Goal: Information Seeking & Learning: Learn about a topic

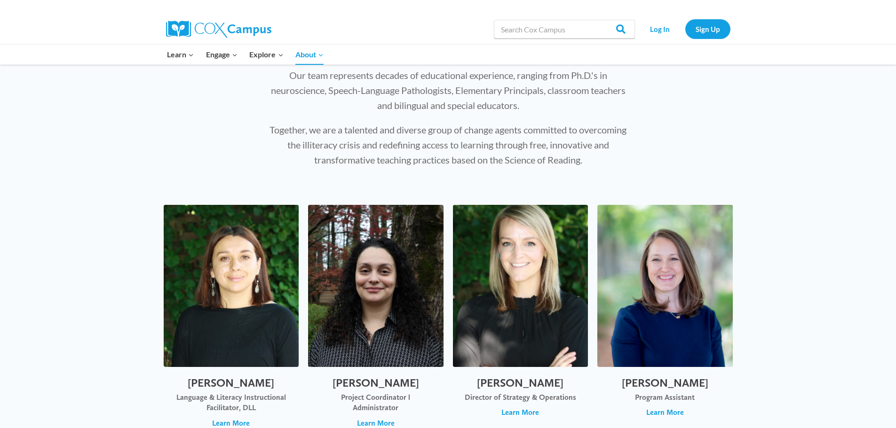
scroll to position [188, 0]
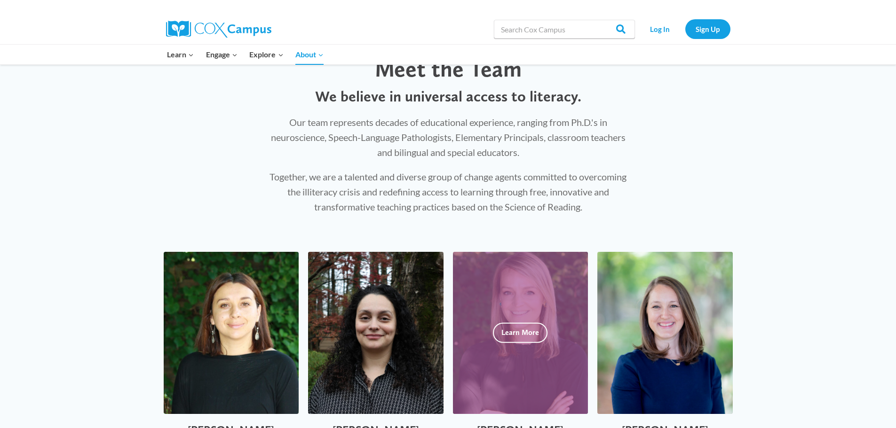
scroll to position [0, 0]
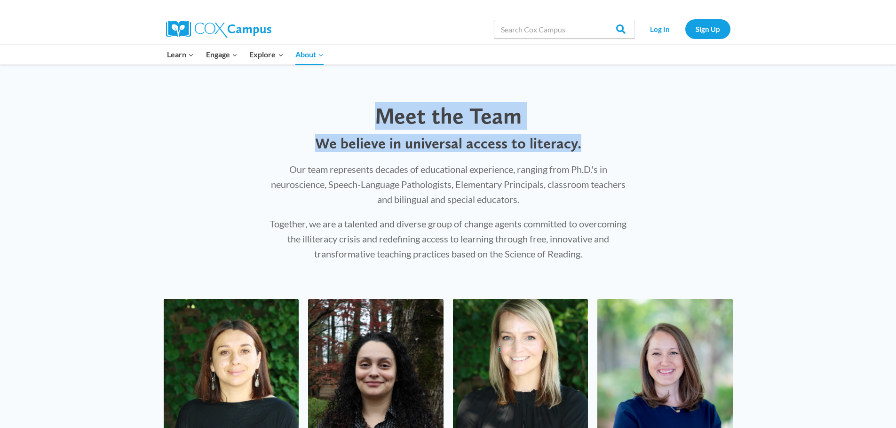
drag, startPoint x: 584, startPoint y: 145, endPoint x: 324, endPoint y: 130, distance: 261.0
click at [324, 130] on div "Meet the Team We believe in universal access to literacy. Our team represents d…" at bounding box center [448, 182] width 383 height 178
click at [323, 143] on p "We believe in universal access to literacy." at bounding box center [448, 144] width 364 height 18
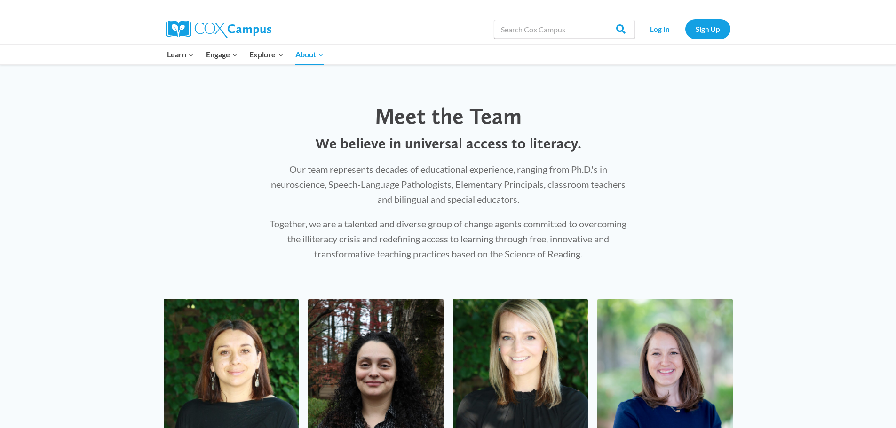
click at [530, 232] on p "Together, we are a talented and diverse group of change agents committed to ove…" at bounding box center [448, 238] width 364 height 45
click at [542, 238] on p "Together, we are a talented and diverse group of change agents committed to ove…" at bounding box center [448, 238] width 364 height 45
drag, startPoint x: 547, startPoint y: 238, endPoint x: 532, endPoint y: 239, distance: 15.1
click at [532, 239] on p "Together, we are a talented and diverse group of change agents committed to ove…" at bounding box center [448, 238] width 364 height 45
click at [583, 240] on p "Together, we are a talented and diverse group of change agents committed to ove…" at bounding box center [448, 238] width 364 height 45
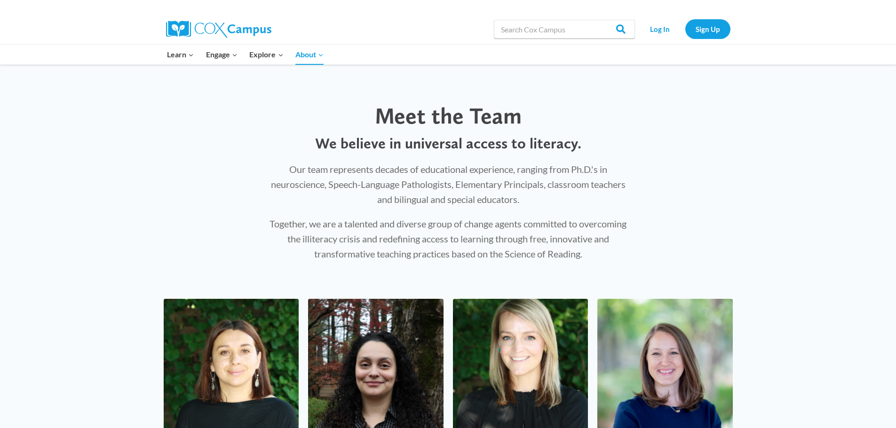
click at [595, 241] on p "Together, we are a talented and diverse group of change agents committed to ove…" at bounding box center [448, 238] width 364 height 45
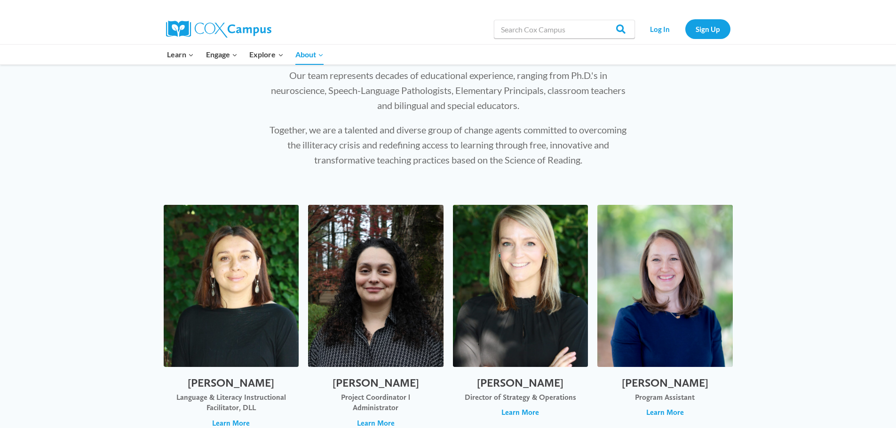
scroll to position [141, 0]
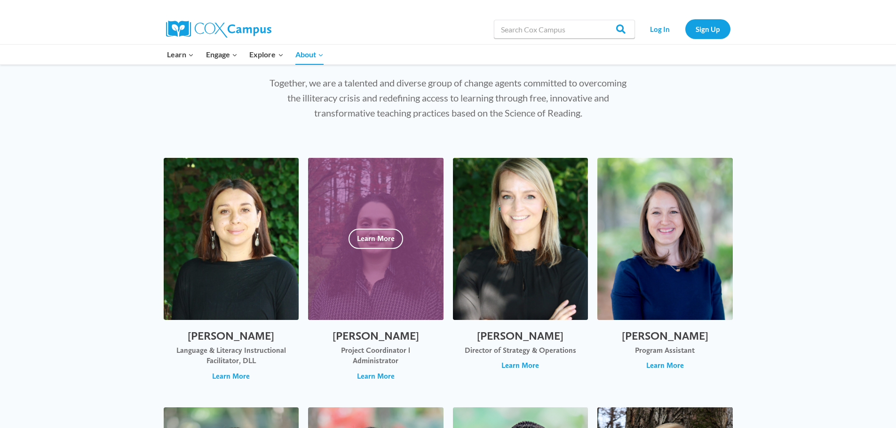
drag, startPoint x: 427, startPoint y: 336, endPoint x: 330, endPoint y: 338, distance: 96.4
click at [333, 338] on h2 "[PERSON_NAME]" at bounding box center [375, 337] width 117 height 14
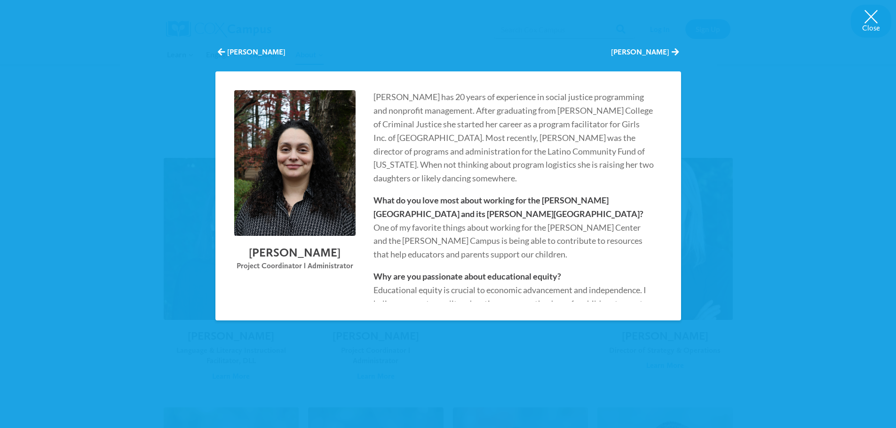
drag, startPoint x: 348, startPoint y: 252, endPoint x: 242, endPoint y: 258, distance: 105.5
click at [242, 258] on h2 "[PERSON_NAME]" at bounding box center [294, 253] width 121 height 15
copy h2 "[PERSON_NAME]"
click at [865, 20] on button "Close" at bounding box center [871, 21] width 40 height 33
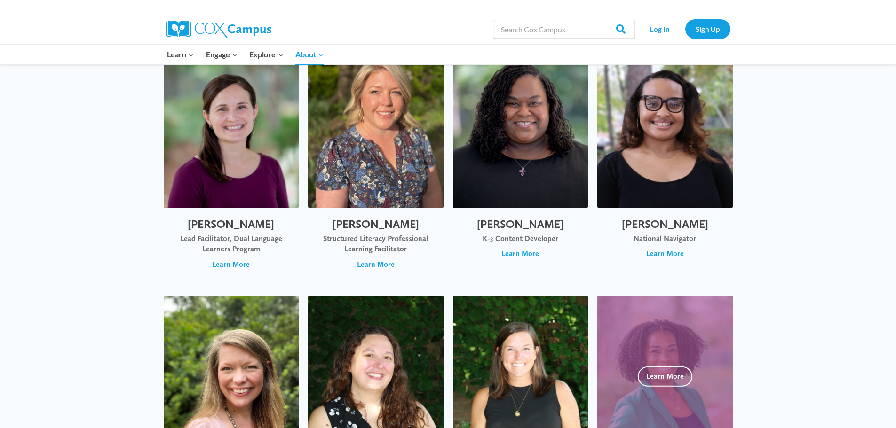
scroll to position [847, 0]
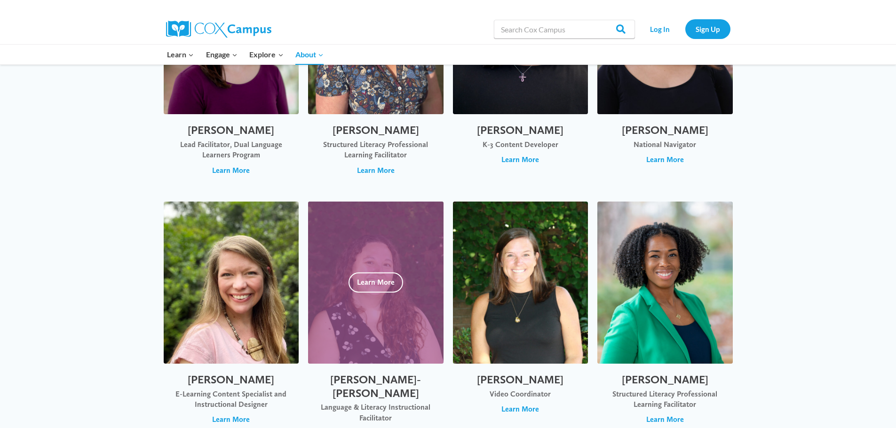
drag, startPoint x: 417, startPoint y: 384, endPoint x: 351, endPoint y: 382, distance: 66.3
click at [351, 382] on h2 "[PERSON_NAME]-[PERSON_NAME]" at bounding box center [375, 386] width 117 height 27
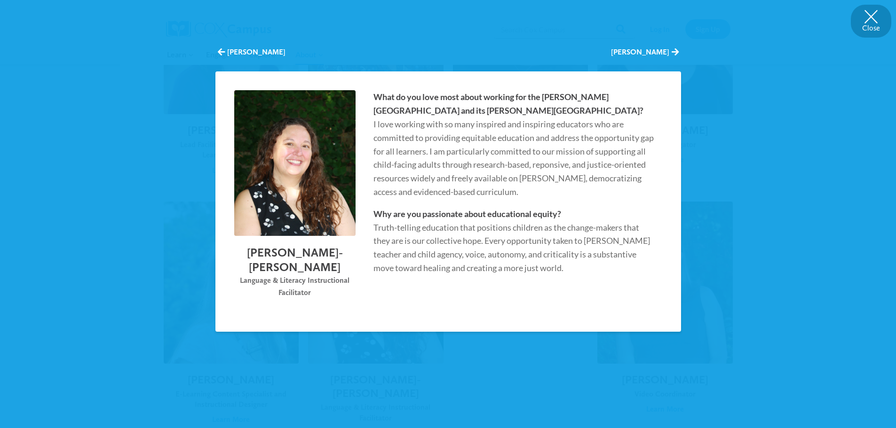
click at [874, 21] on button "Close" at bounding box center [871, 21] width 40 height 33
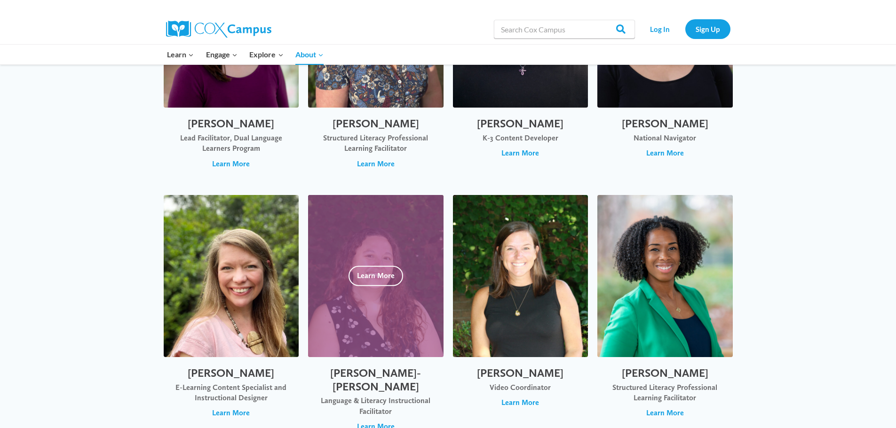
drag, startPoint x: 426, startPoint y: 376, endPoint x: 340, endPoint y: 370, distance: 85.8
click at [344, 370] on h2 "[PERSON_NAME]-[PERSON_NAME]" at bounding box center [375, 380] width 117 height 27
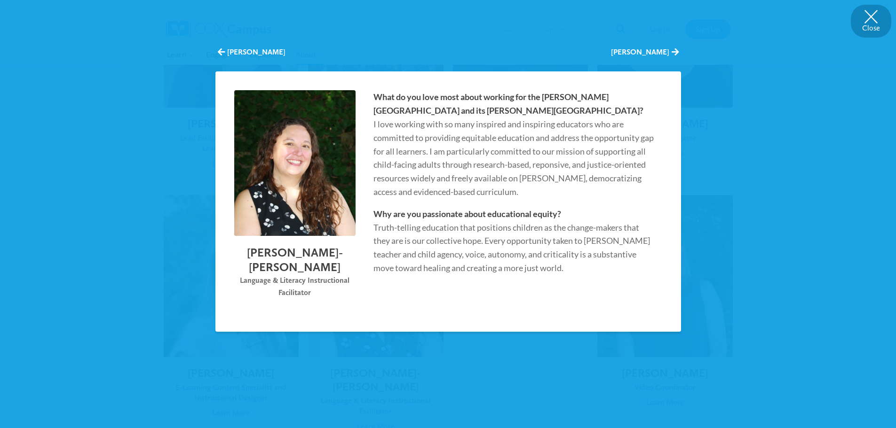
click at [861, 24] on button "Close" at bounding box center [871, 21] width 40 height 33
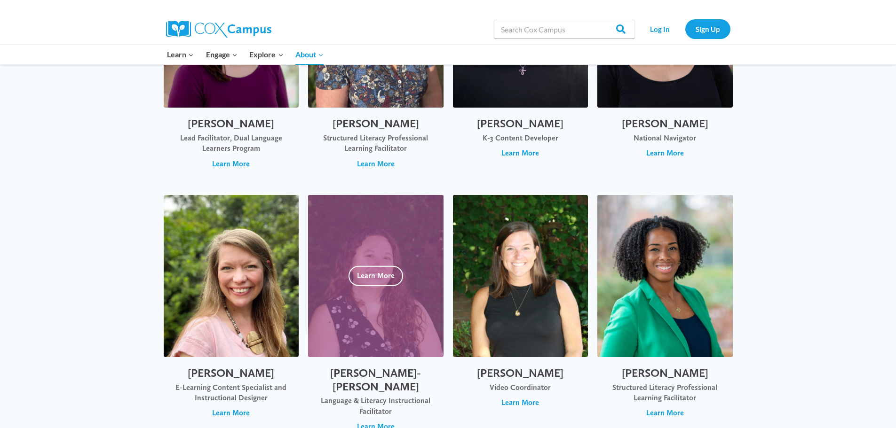
drag, startPoint x: 423, startPoint y: 377, endPoint x: 340, endPoint y: 371, distance: 84.0
click at [340, 371] on h2 "[PERSON_NAME]-[PERSON_NAME]" at bounding box center [375, 380] width 117 height 27
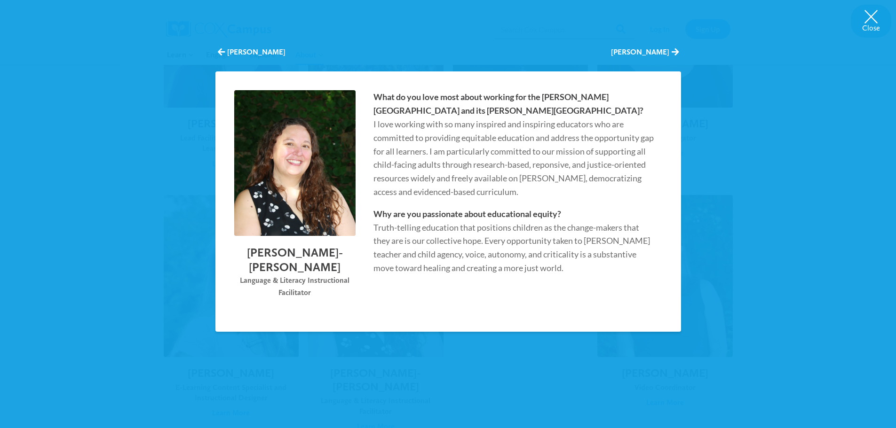
click at [329, 373] on div "Close [PERSON_NAME] [PERSON_NAME] [PERSON_NAME]-[PERSON_NAME] Language & Litera…" at bounding box center [448, 224] width 466 height 372
drag, startPoint x: 874, startPoint y: 22, endPoint x: 874, endPoint y: 27, distance: 5.2
click at [874, 22] on button "Close" at bounding box center [871, 21] width 40 height 33
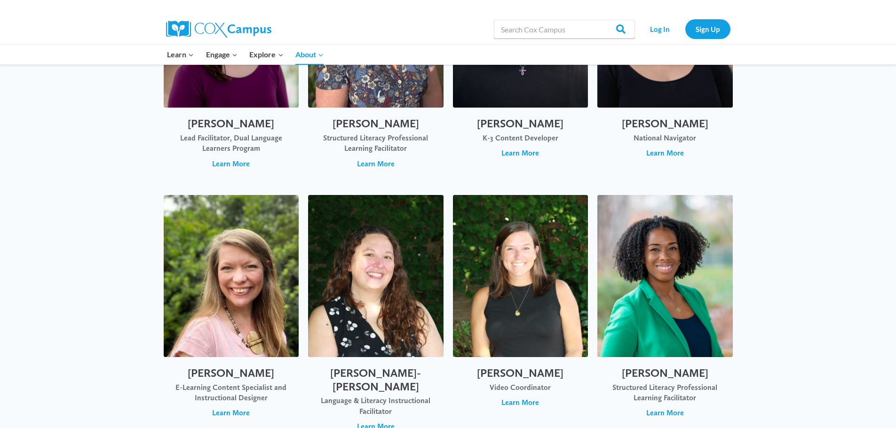
scroll to position [900, 0]
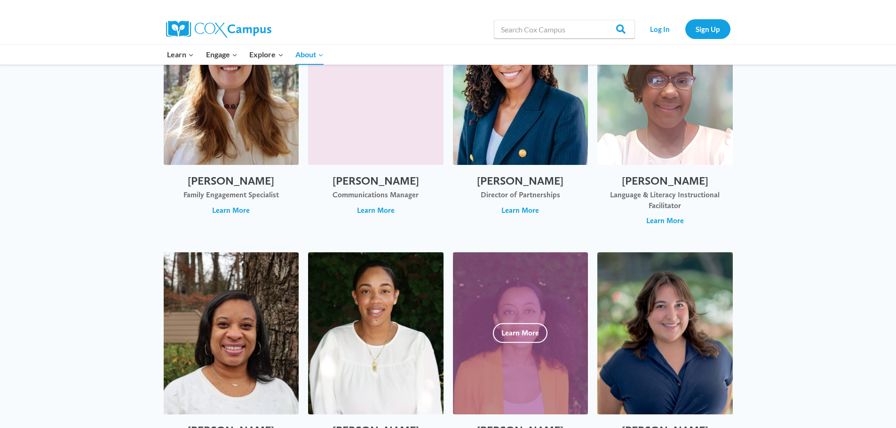
scroll to position [1606, 0]
